Goal: Task Accomplishment & Management: Manage account settings

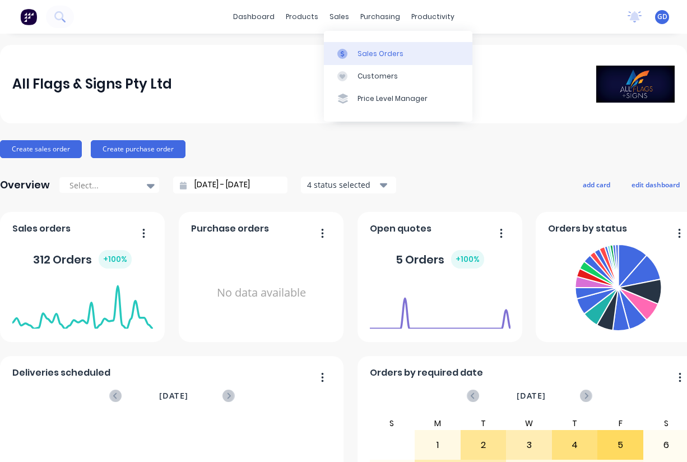
click at [369, 50] on div "Sales Orders" at bounding box center [381, 54] width 46 height 10
click at [371, 50] on div "Sales Orders" at bounding box center [381, 54] width 46 height 10
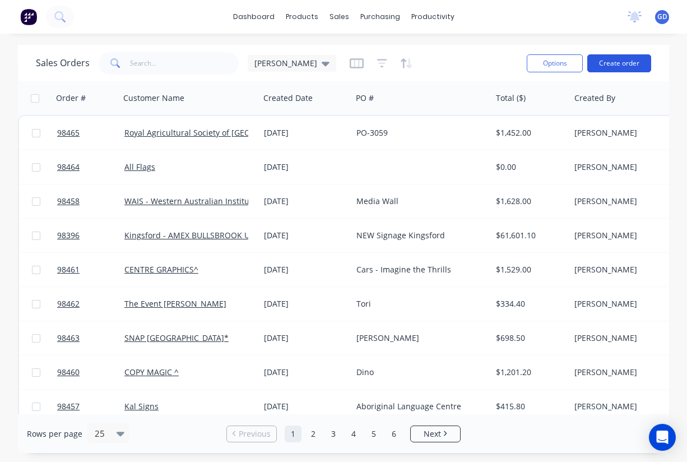
click at [617, 62] on button "Create order" at bounding box center [619, 63] width 64 height 18
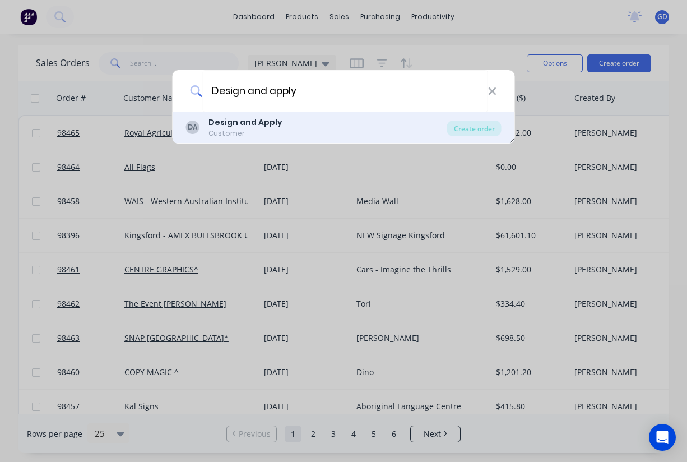
type input "Design and apply"
click at [233, 129] on div "Customer" at bounding box center [246, 133] width 74 height 10
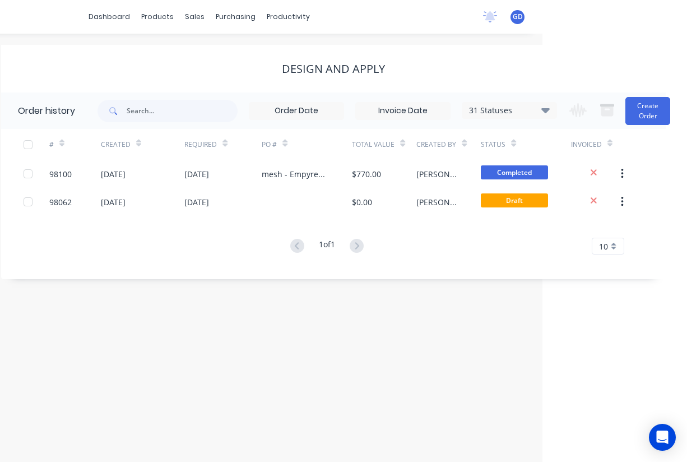
scroll to position [0, 145]
click at [660, 114] on button "Create Order" at bounding box center [648, 111] width 45 height 28
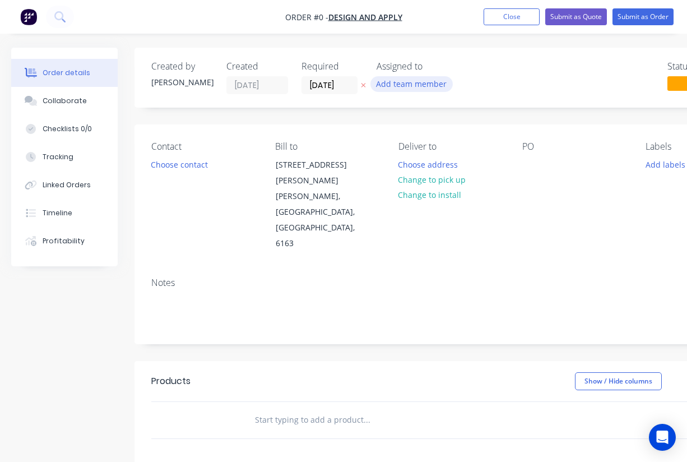
click at [399, 82] on button "Add team member" at bounding box center [412, 83] width 82 height 15
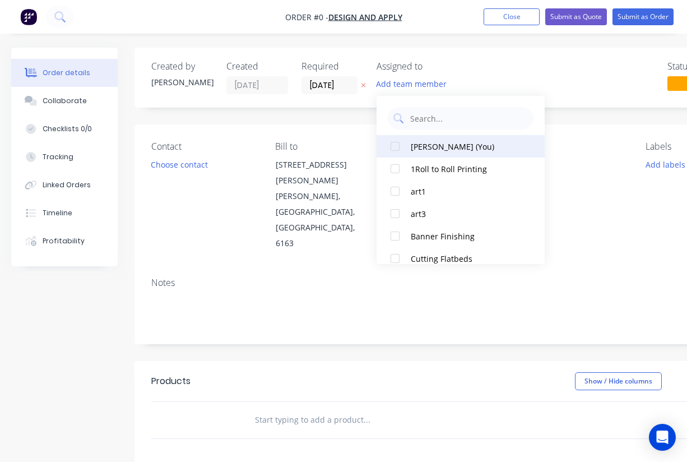
click at [396, 143] on div at bounding box center [395, 146] width 22 height 22
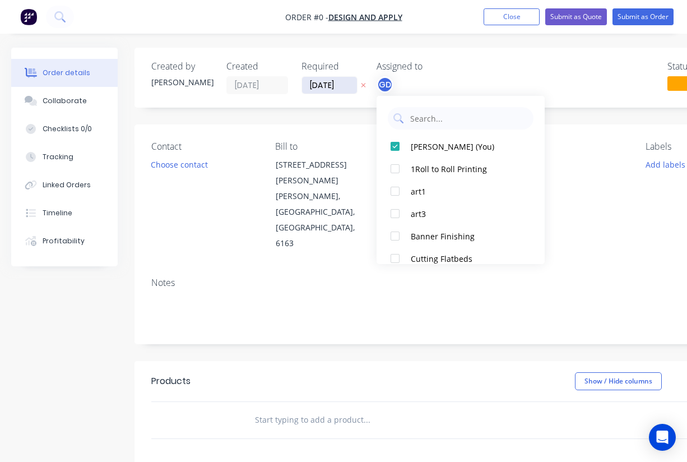
click at [316, 82] on div "Order details Collaborate Checklists 0/0 Tracking Linked Orders Timeline Profit…" at bounding box center [390, 386] width 780 height 677
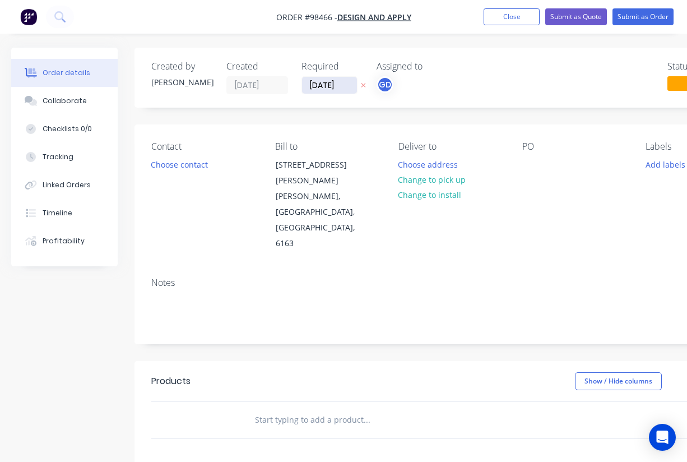
click at [323, 87] on input "05/09/25" at bounding box center [329, 85] width 55 height 17
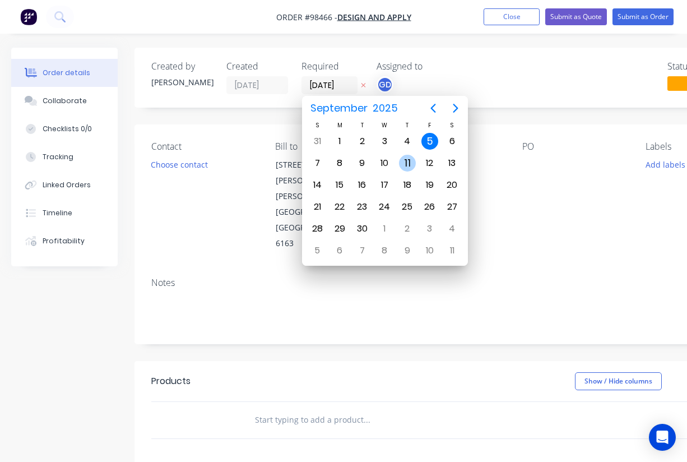
click at [409, 165] on div "11" at bounding box center [407, 163] width 17 height 17
type input "11/09/25"
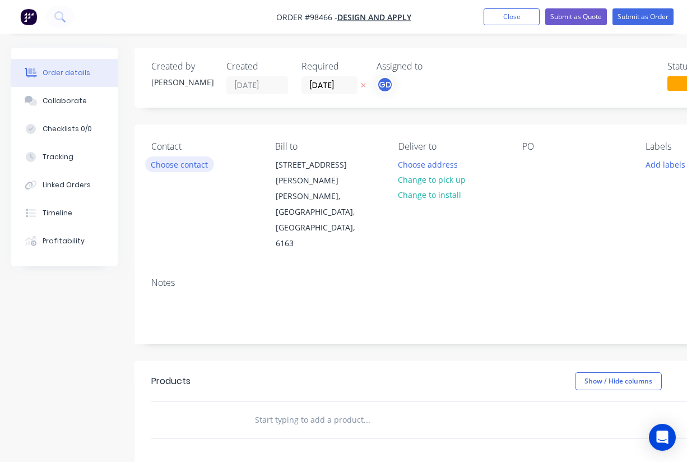
click at [193, 167] on button "Choose contact" at bounding box center [179, 163] width 69 height 15
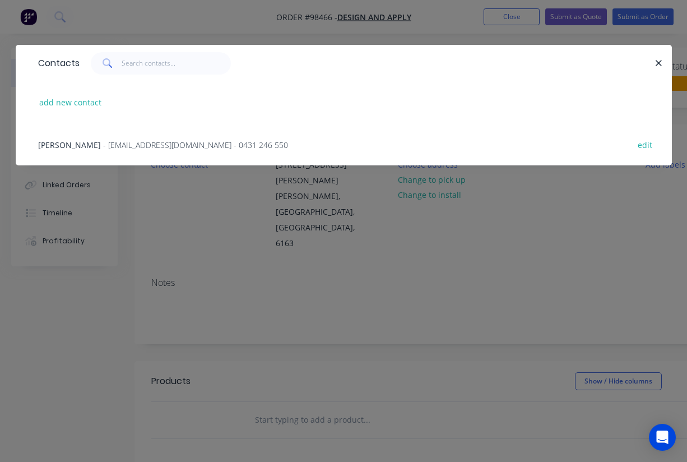
click at [82, 140] on span "Dean Templeman" at bounding box center [69, 145] width 63 height 11
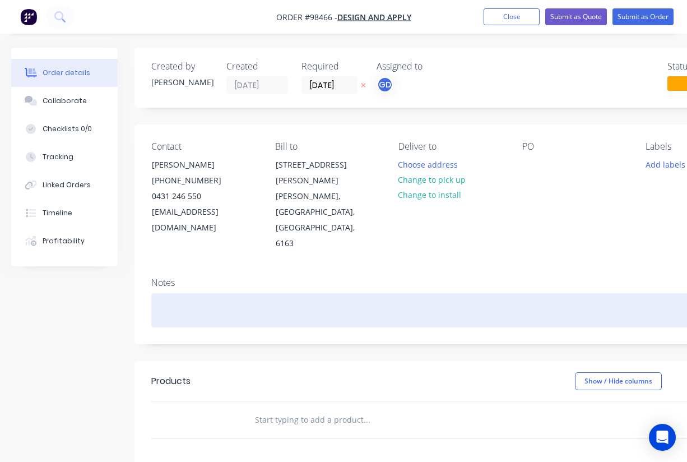
click at [180, 293] on div at bounding box center [451, 310] width 600 height 34
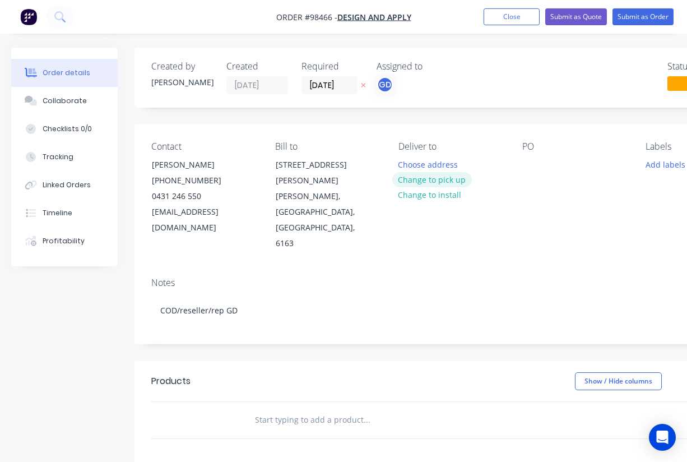
click at [442, 182] on button "Change to pick up" at bounding box center [432, 179] width 80 height 15
click at [525, 167] on div at bounding box center [531, 164] width 18 height 16
click at [541, 204] on div "PO Ascent" at bounding box center [575, 196] width 106 height 110
click at [655, 165] on button "Add labels" at bounding box center [666, 163] width 52 height 15
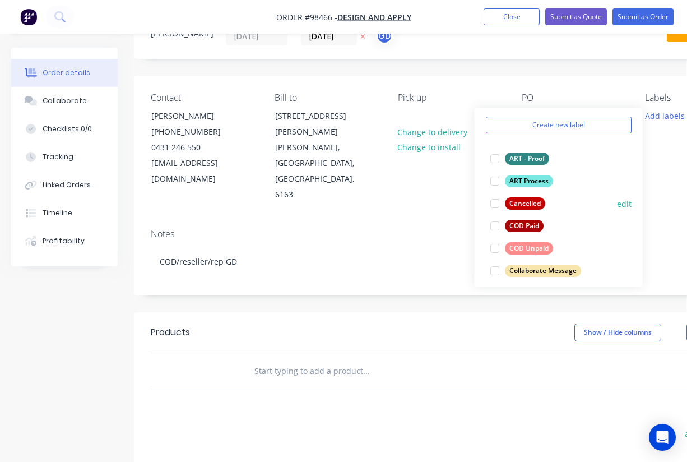
scroll to position [39, 0]
click at [534, 246] on div "COD Unpaid" at bounding box center [529, 248] width 48 height 12
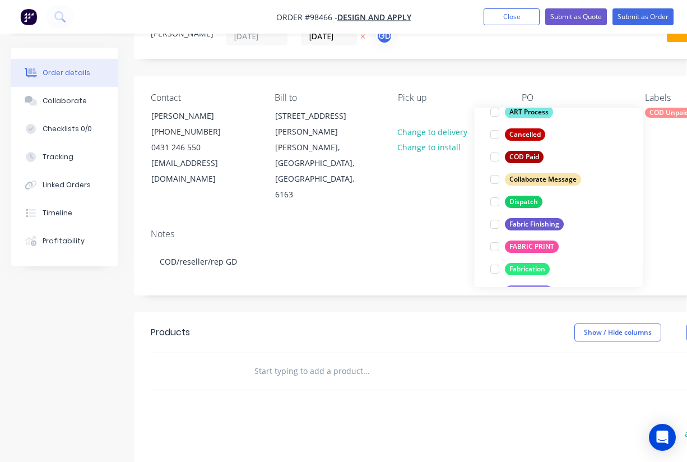
scroll to position [146, 0]
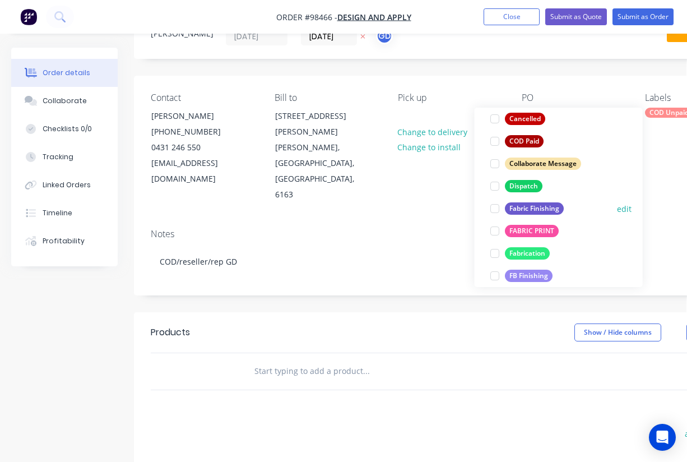
click at [530, 212] on div "Fabric Finishing" at bounding box center [534, 208] width 59 height 12
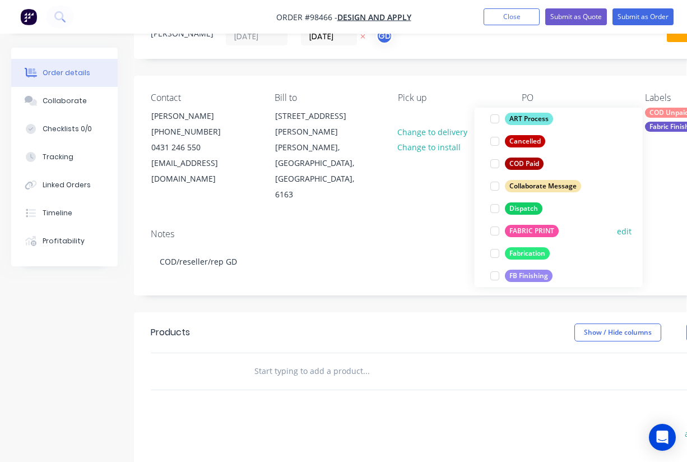
click at [532, 228] on div "FABRIC PRINT" at bounding box center [532, 231] width 54 height 12
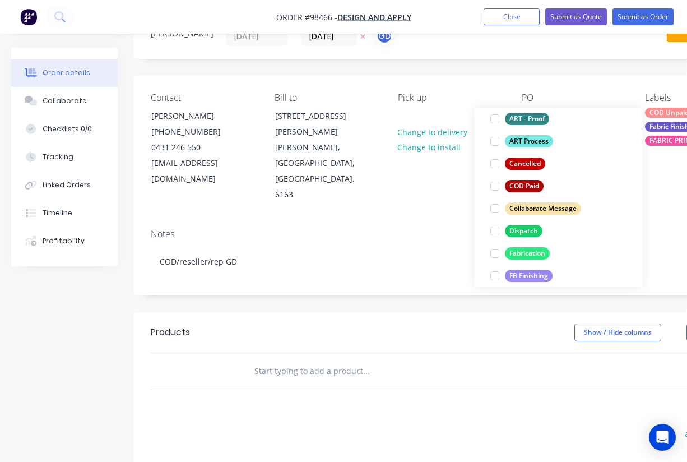
click at [413, 229] on div "Notes" at bounding box center [451, 234] width 600 height 11
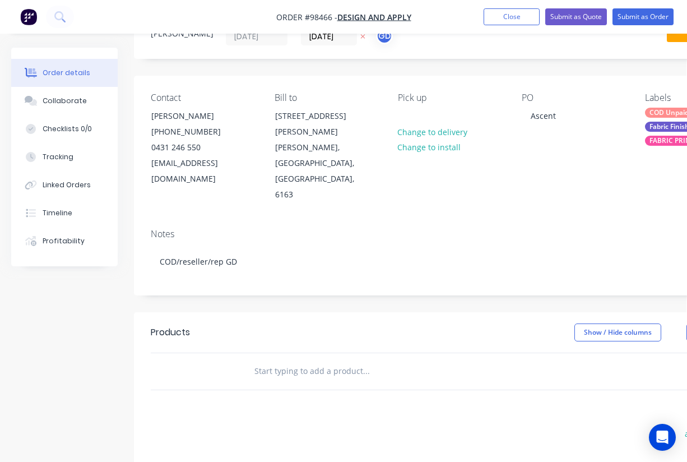
click at [286, 360] on input "text" at bounding box center [366, 371] width 224 height 22
click at [286, 360] on input "Teardrop X large" at bounding box center [366, 371] width 224 height 22
click at [284, 360] on input "Xlarge" at bounding box center [366, 371] width 224 height 22
type input "X"
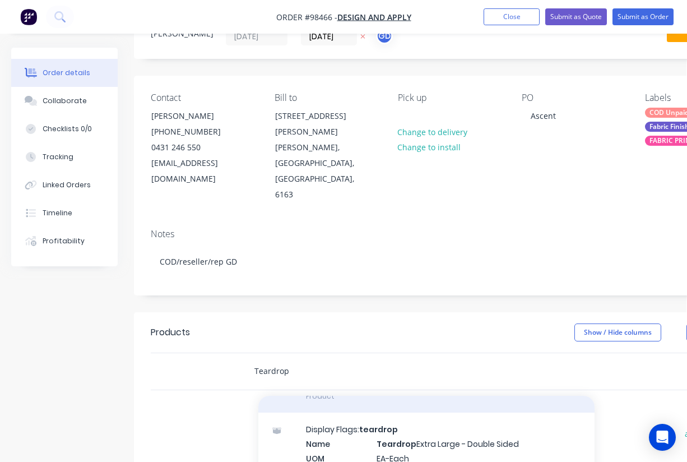
scroll to position [69, 0]
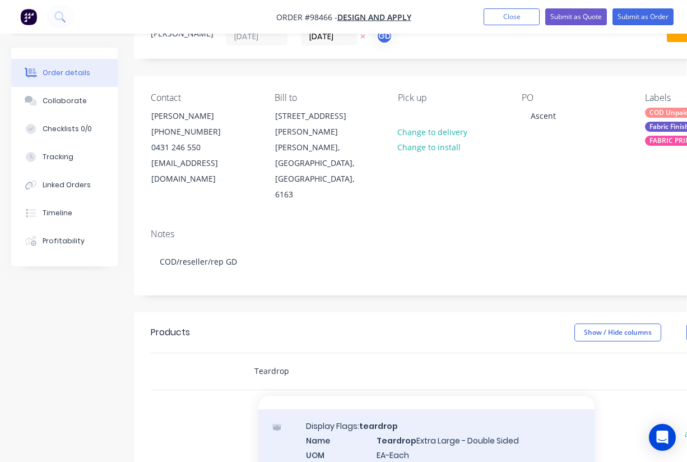
type input "Teardrop"
click at [434, 414] on div "Display Flags: teardrop Name Teardrop Extra Large - Double Sided UOM EA-Each De…" at bounding box center [426, 466] width 336 height 114
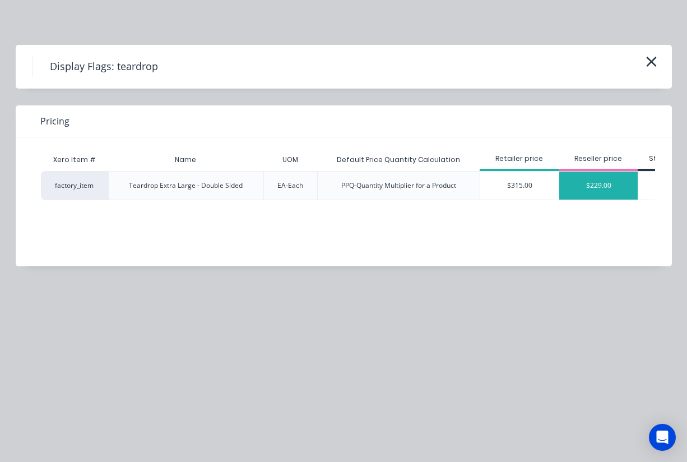
click at [600, 188] on div "$229.00" at bounding box center [598, 186] width 78 height 28
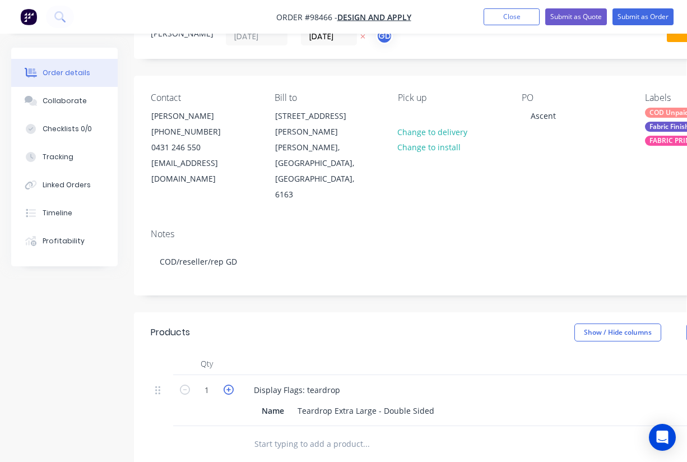
click at [228, 385] on icon "button" at bounding box center [229, 390] width 10 height 10
type input "2"
type input "$458.00"
click at [288, 433] on input "text" at bounding box center [366, 444] width 224 height 22
type input "p"
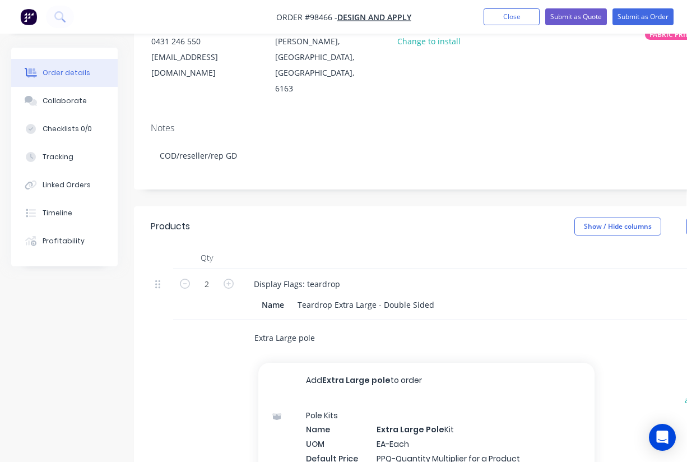
scroll to position [157, 1]
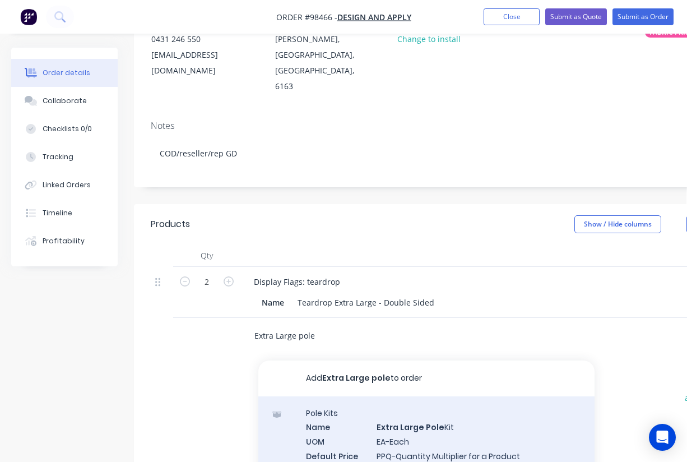
type input "Extra Large pole"
click at [420, 401] on div "Pole Kits Name Extra Large Pole Kit UOM EA-Each Default Price Quantity Calculat…" at bounding box center [426, 453] width 336 height 114
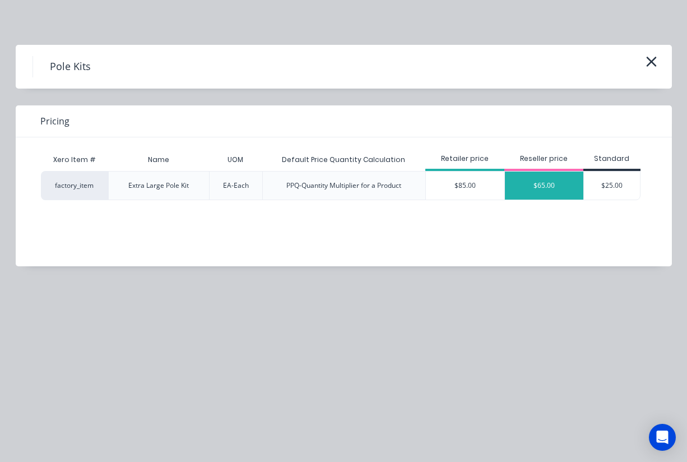
click at [534, 189] on div "$65.00" at bounding box center [544, 186] width 78 height 28
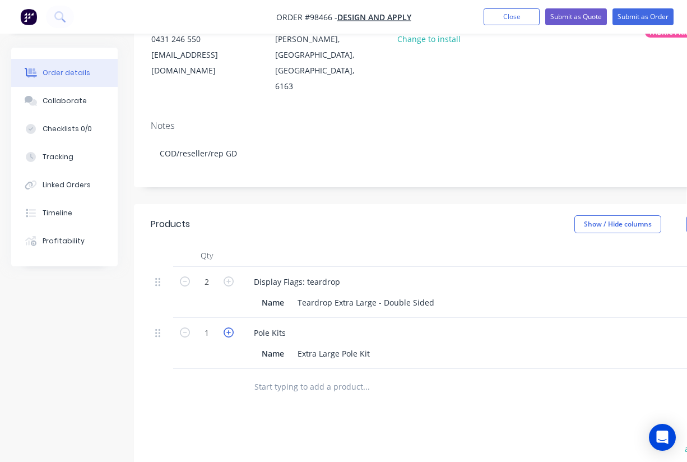
click at [229, 327] on icon "button" at bounding box center [229, 332] width 10 height 10
type input "2"
type input "$130.00"
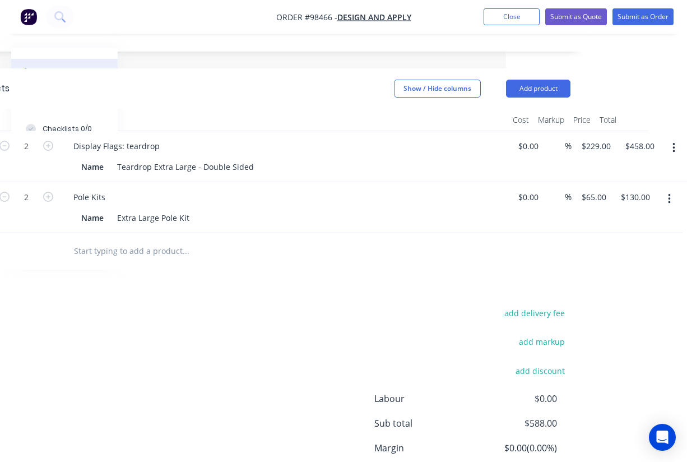
scroll to position [290, 181]
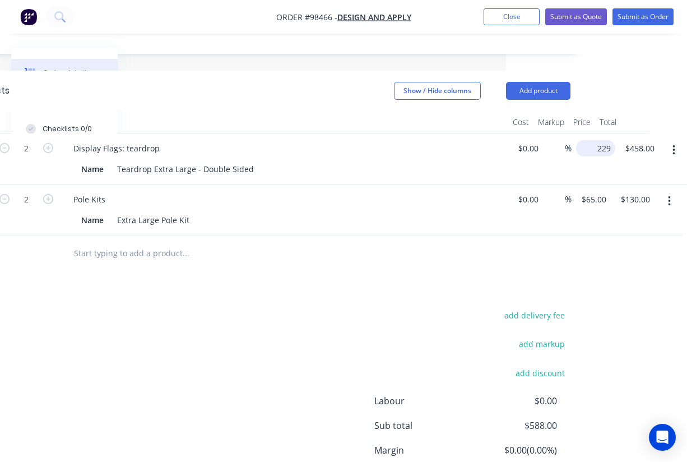
click at [598, 140] on input "229" at bounding box center [598, 148] width 35 height 16
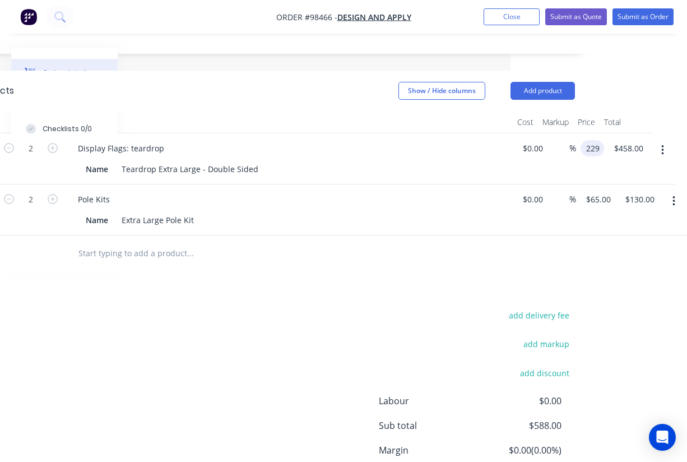
scroll to position [290, 177]
type input "$270.00"
type input "$540.00"
click at [456, 246] on div "Products Show / Hide columns Add product Qty Cost Markup Price Total 2 Display …" at bounding box center [275, 306] width 634 height 470
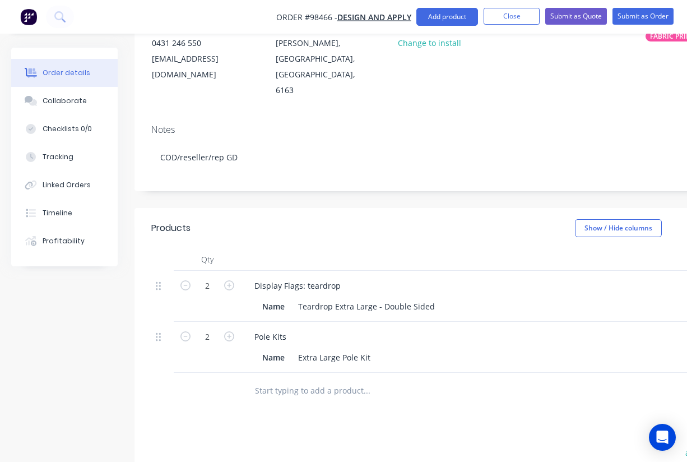
scroll to position [0, 0]
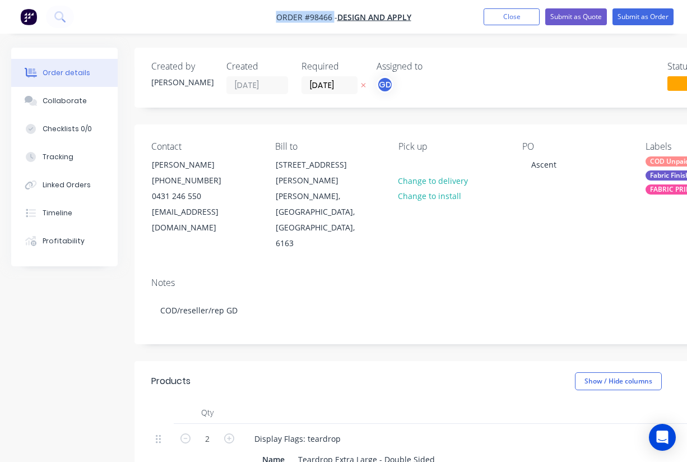
drag, startPoint x: 273, startPoint y: 11, endPoint x: 333, endPoint y: 16, distance: 60.2
click at [333, 16] on nav "Order #98466 - Design and Apply Add product Close Submit as Quote Submit as Ord…" at bounding box center [343, 17] width 687 height 34
copy span "Order #98466"
click at [508, 10] on button "Close" at bounding box center [512, 16] width 56 height 17
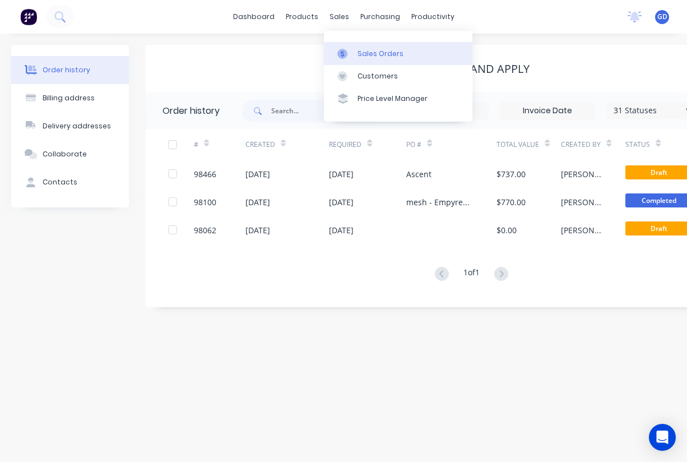
click at [370, 49] on div "Sales Orders" at bounding box center [381, 54] width 46 height 10
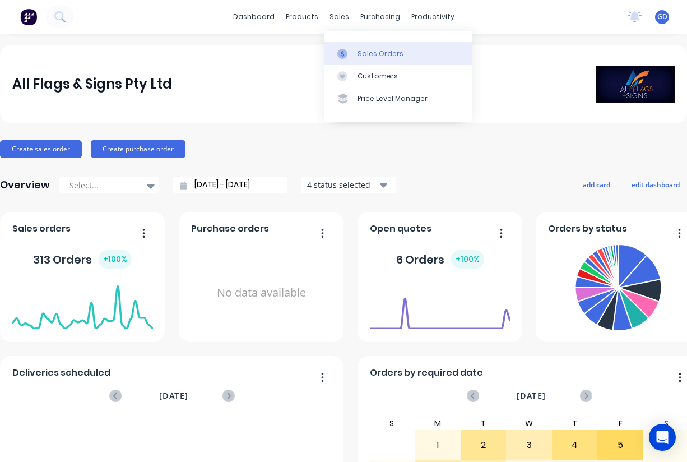
click at [367, 50] on div "Sales Orders" at bounding box center [381, 54] width 46 height 10
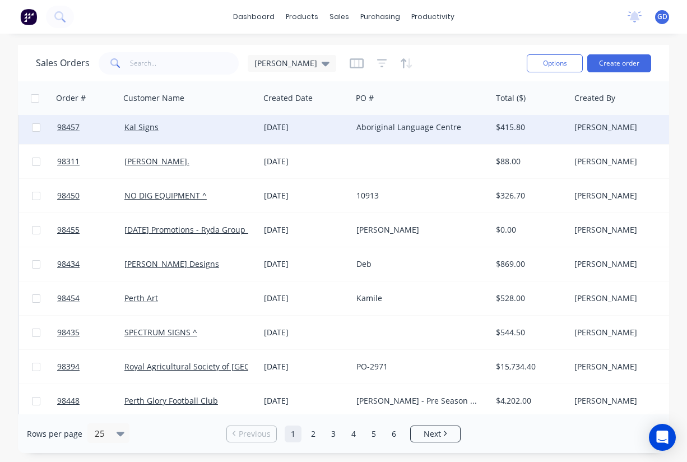
scroll to position [314, 0]
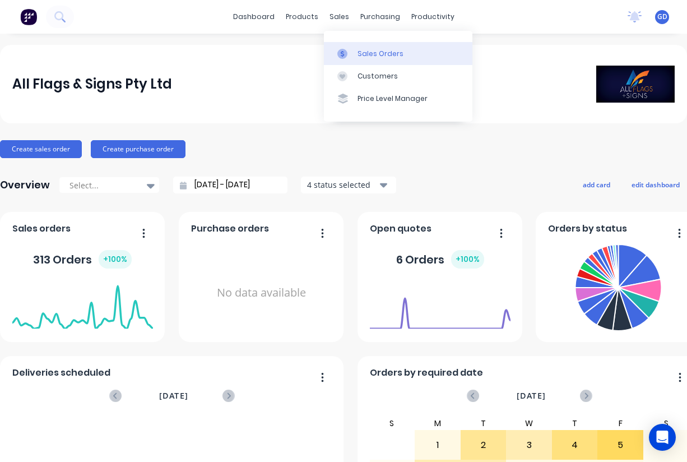
click at [371, 52] on div "Sales Orders" at bounding box center [381, 54] width 46 height 10
click at [370, 49] on div "Sales Orders" at bounding box center [381, 54] width 46 height 10
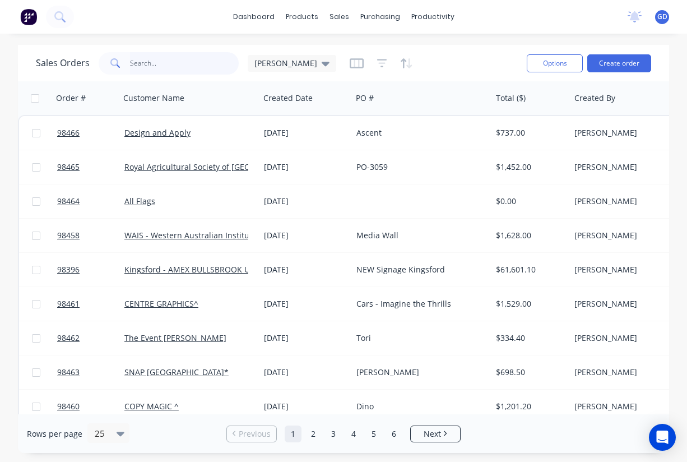
click at [151, 62] on input "text" at bounding box center [184, 63] width 109 height 22
paste input "98207"
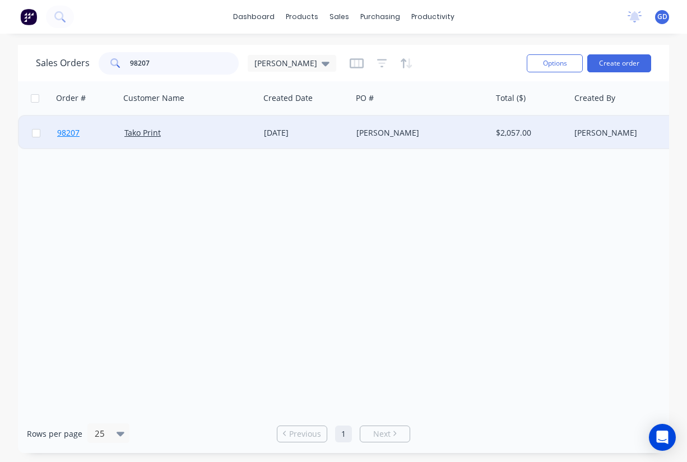
type input "98207"
click at [63, 133] on span "98207" at bounding box center [68, 132] width 22 height 11
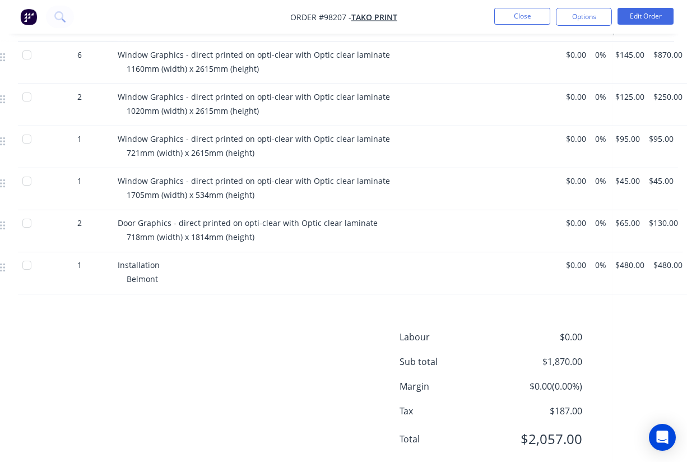
scroll to position [364, 155]
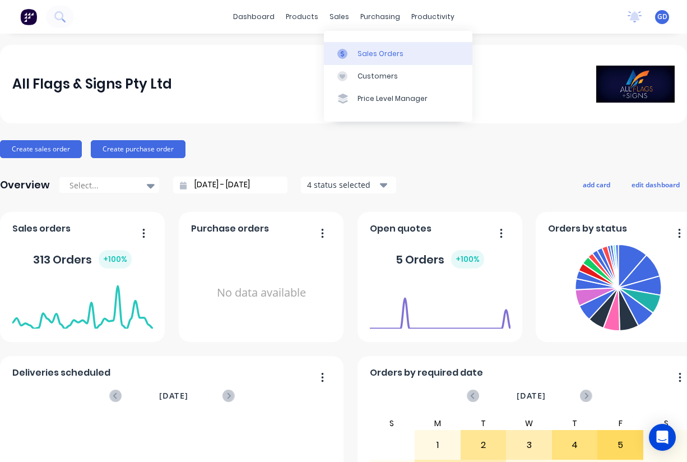
click at [364, 50] on div "Sales Orders" at bounding box center [381, 54] width 46 height 10
click at [365, 52] on div "Sales Orders" at bounding box center [381, 54] width 46 height 10
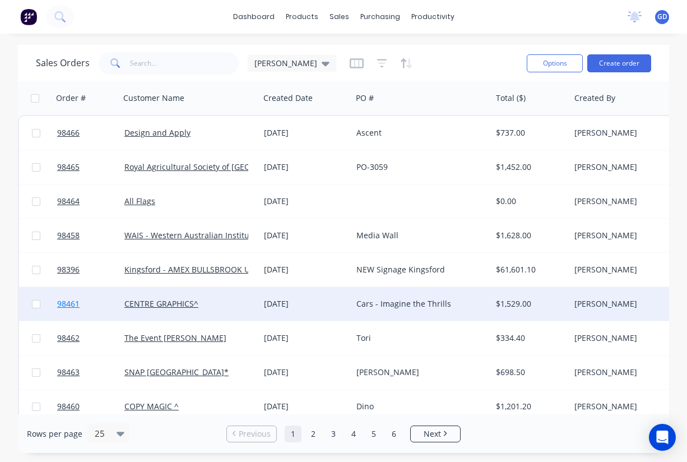
click at [73, 307] on span "98461" at bounding box center [68, 303] width 22 height 11
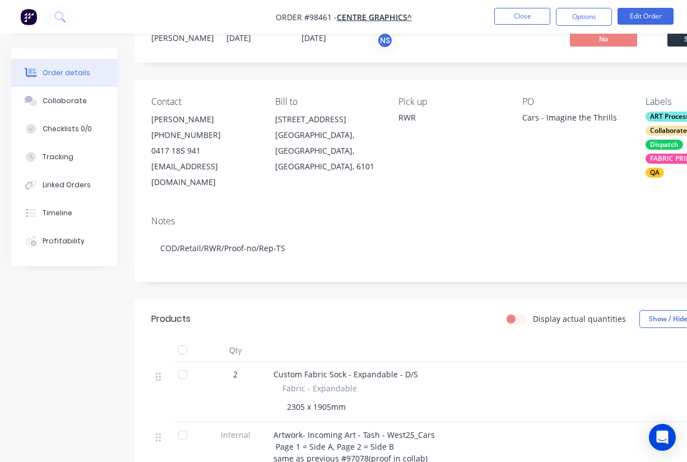
scroll to position [46, 1]
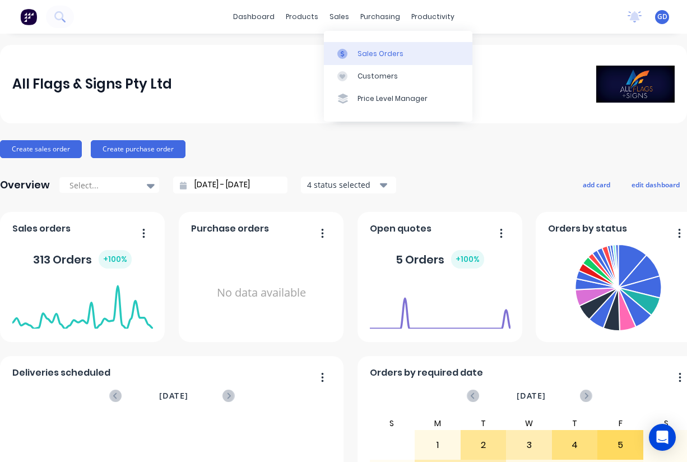
click at [362, 52] on div "Sales Orders" at bounding box center [381, 54] width 46 height 10
click at [364, 51] on div "Sales Orders" at bounding box center [381, 54] width 46 height 10
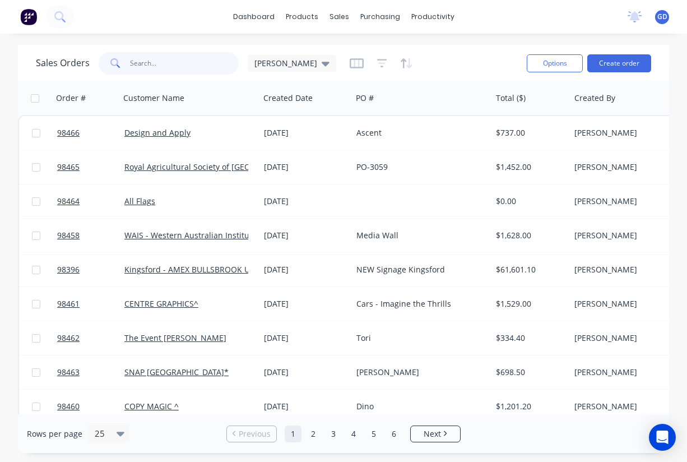
click at [145, 63] on input "text" at bounding box center [184, 63] width 109 height 22
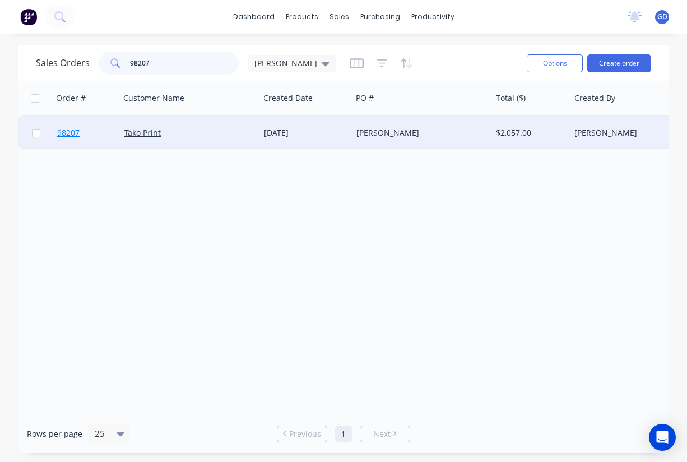
type input "98207"
click at [66, 132] on span "98207" at bounding box center [68, 132] width 22 height 11
